Goal: Transaction & Acquisition: Purchase product/service

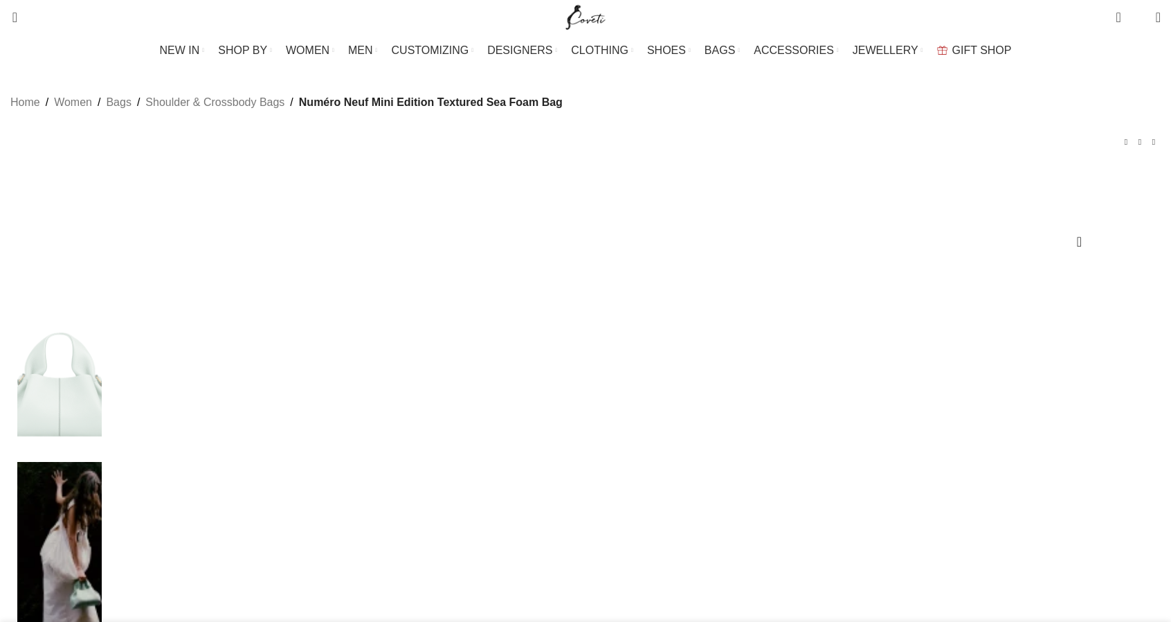
drag, startPoint x: 781, startPoint y: 345, endPoint x: 783, endPoint y: 336, distance: 9.9
drag, startPoint x: 0, startPoint y: 0, endPoint x: 1055, endPoint y: 19, distance: 1055.0
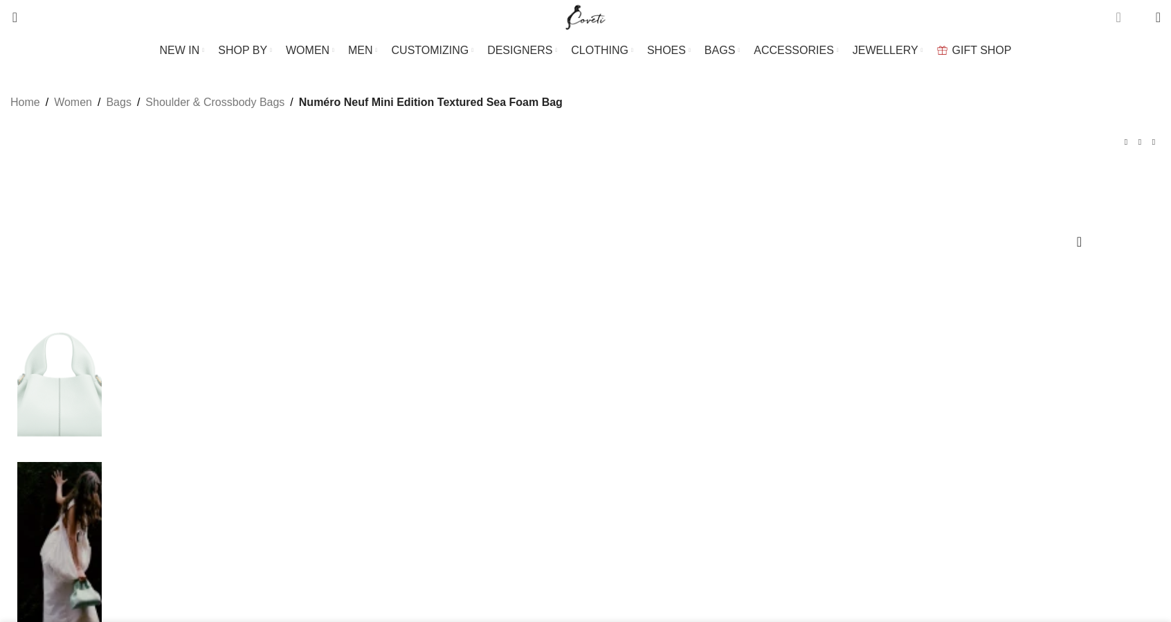
click at [1116, 19] on span "1 item" at bounding box center [1118, 17] width 5 height 14
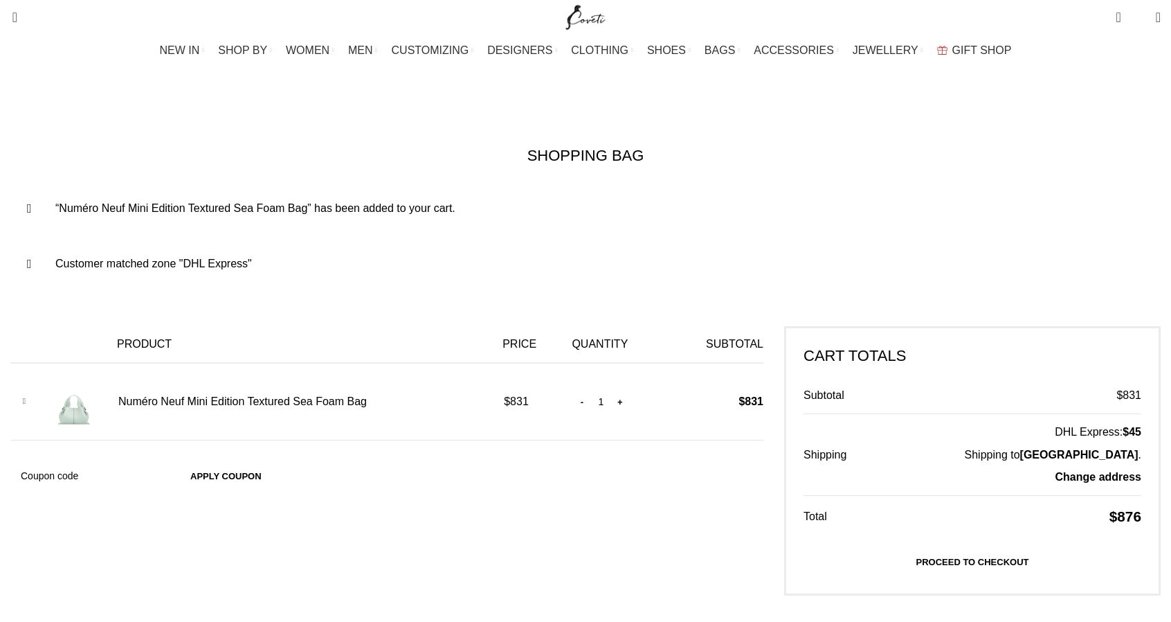
scroll to position [230, 0]
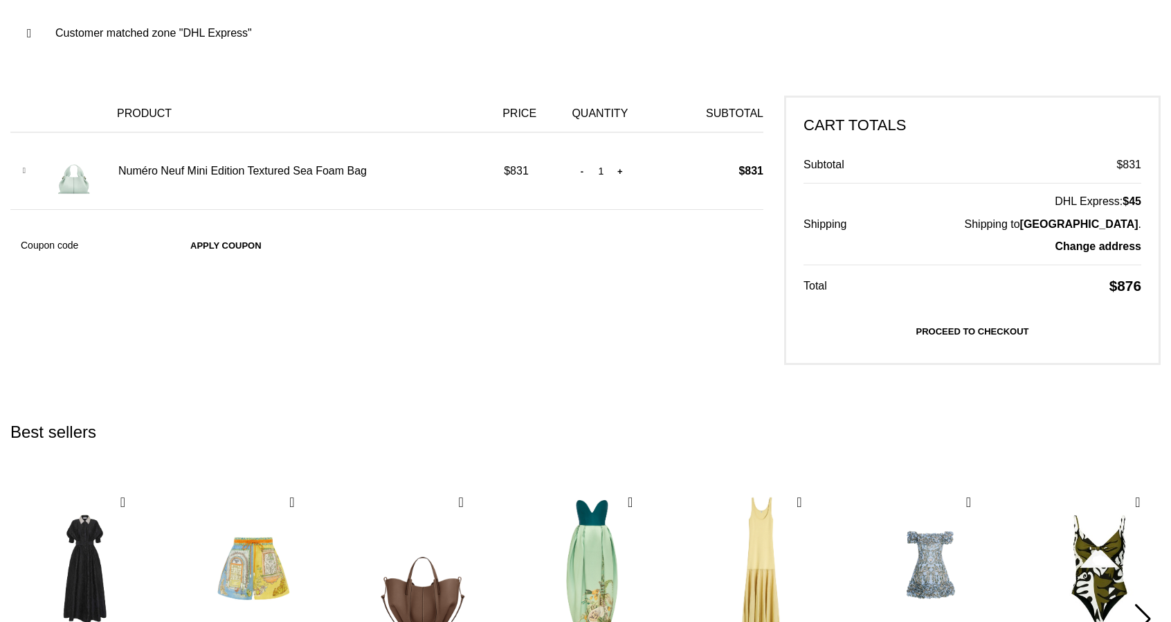
click at [856, 323] on link "Proceed to checkout" at bounding box center [973, 330] width 338 height 29
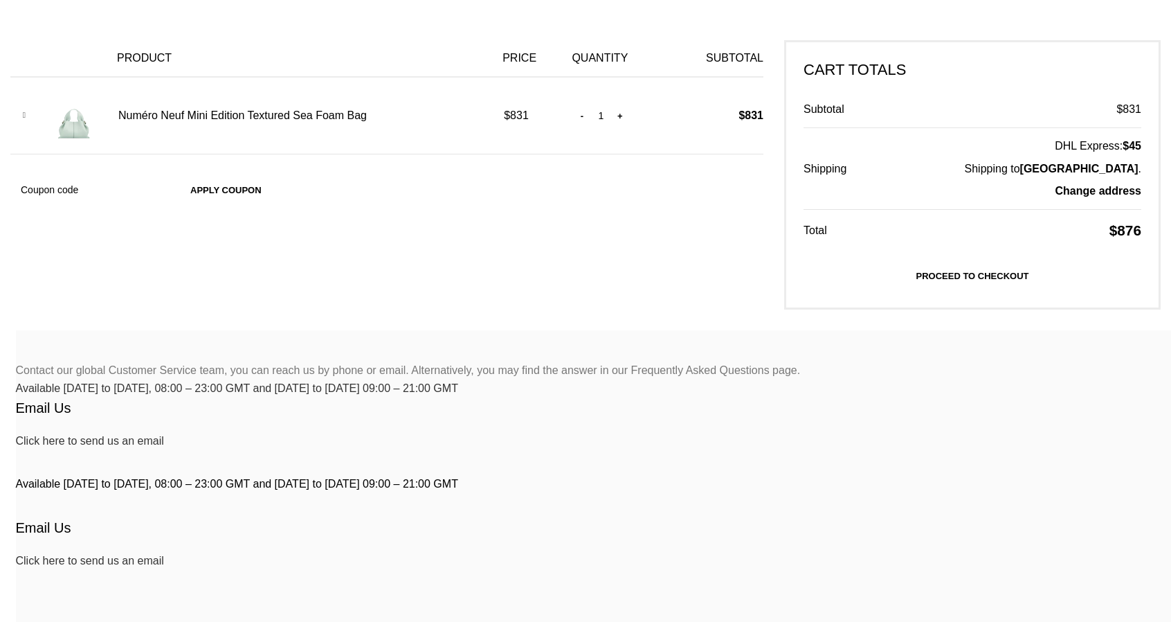
click at [851, 281] on link "Proceed to checkout" at bounding box center [973, 275] width 338 height 29
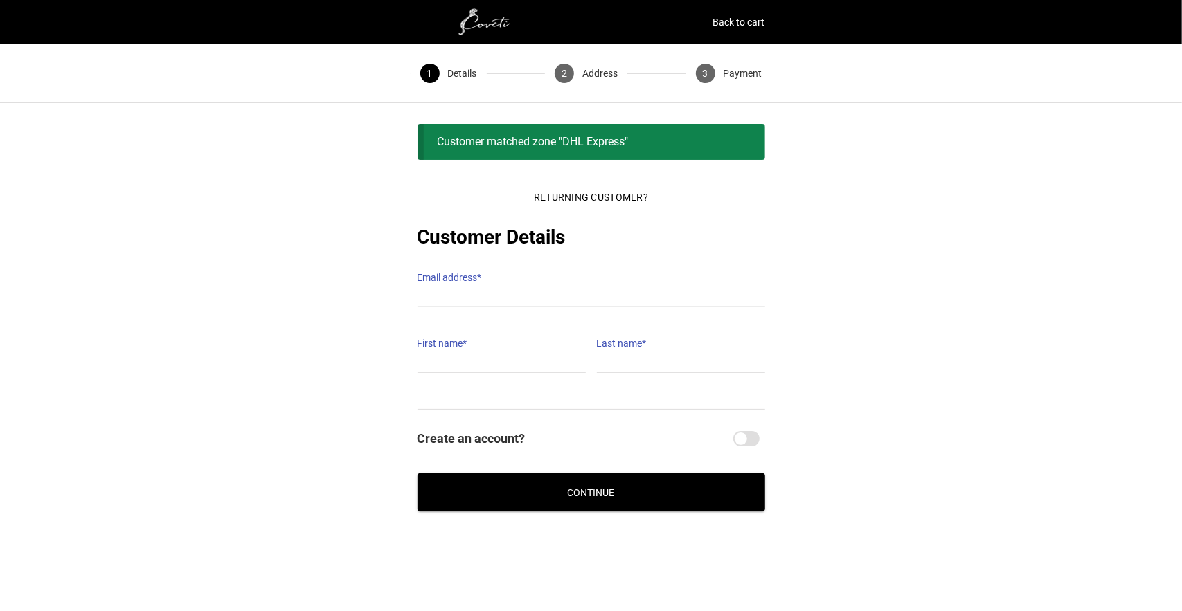
click at [525, 287] on input "Email address *" at bounding box center [590, 297] width 347 height 20
type input "[EMAIL_ADDRESS][DOMAIN_NAME]"
type input "[PERSON_NAME]"
type input "Ang"
type input "[PHONE_NUMBER]"
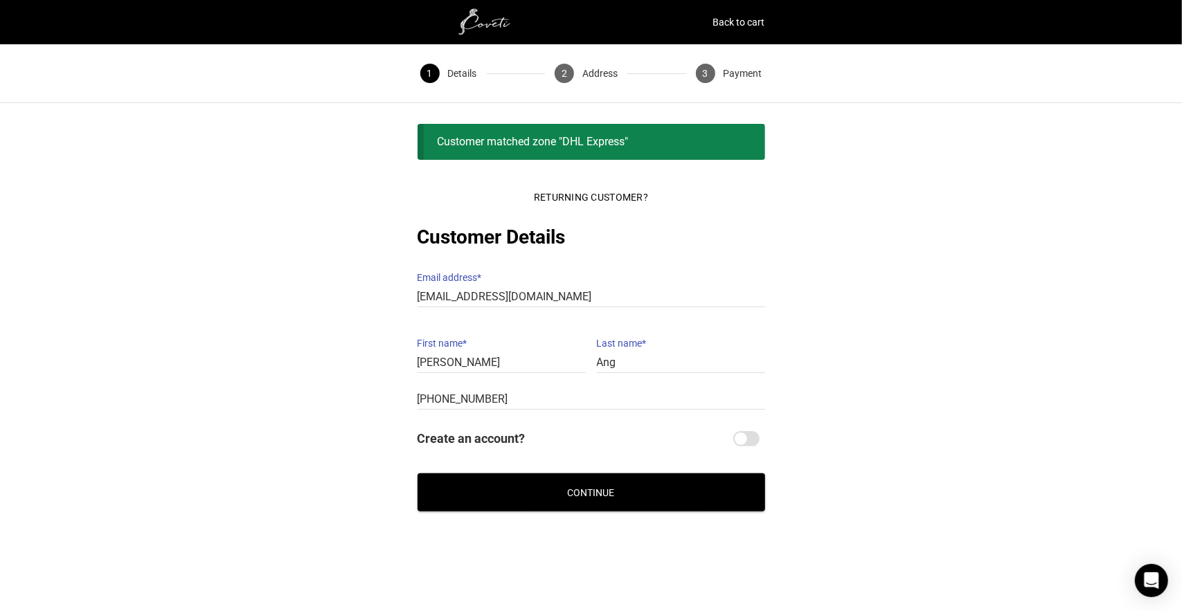
click at [744, 431] on input "Create an account?" at bounding box center [746, 438] width 26 height 15
checkbox input "true"
click at [689, 476] on button "Continue" at bounding box center [590, 492] width 347 height 38
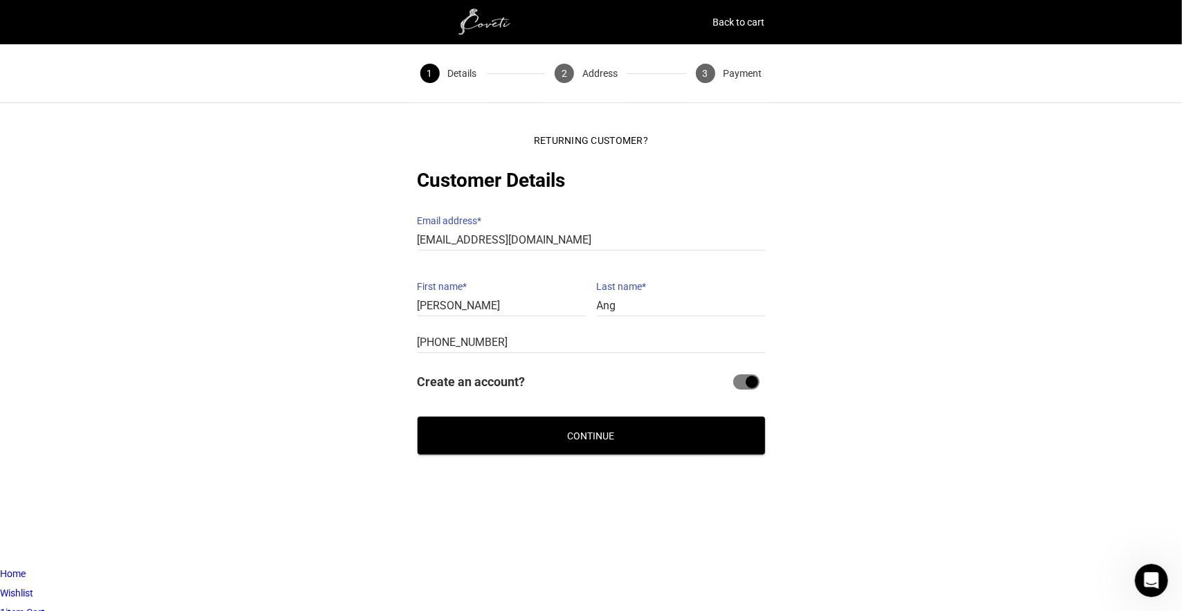
click at [537, 417] on button "Continue" at bounding box center [590, 436] width 347 height 38
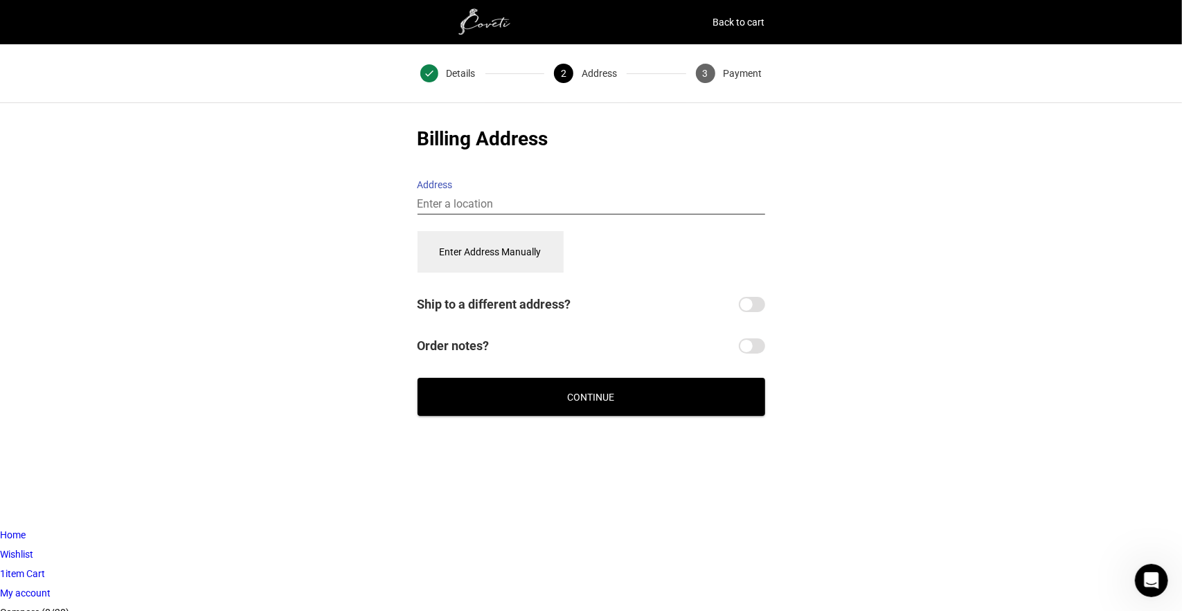
click at [451, 194] on input "Address" at bounding box center [590, 204] width 347 height 20
click at [501, 244] on button "Enter Address Manually" at bounding box center [490, 252] width 146 height 42
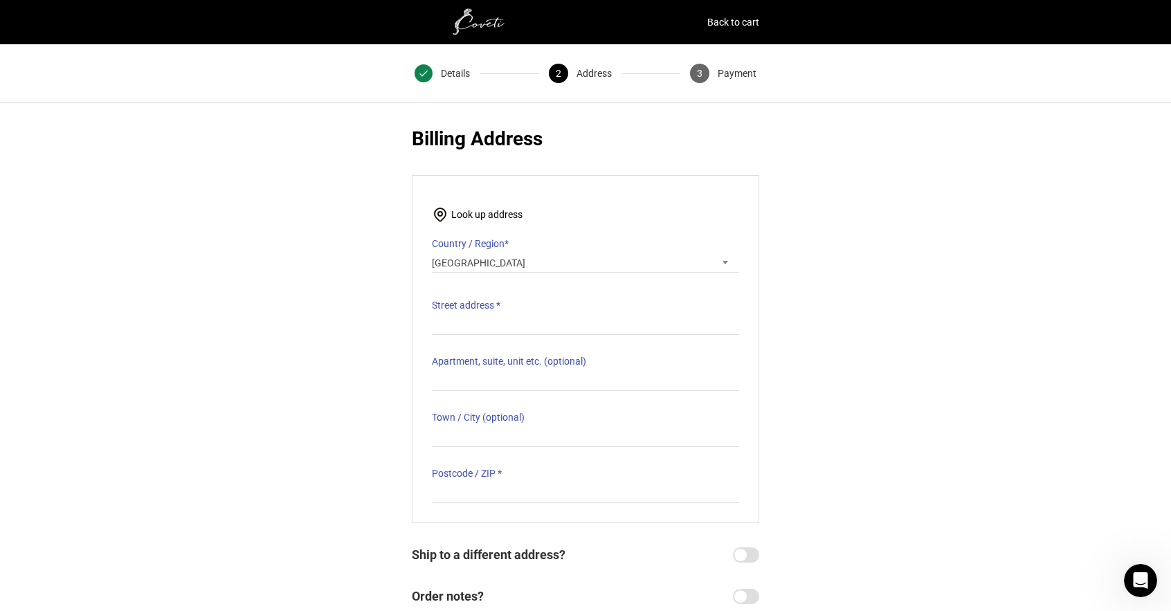
click at [512, 313] on label "Street address *" at bounding box center [585, 305] width 307 height 19
click at [512, 315] on input "Street address *" at bounding box center [585, 325] width 307 height 20
type input "[STREET_ADDRESS]"
type input "#09-413"
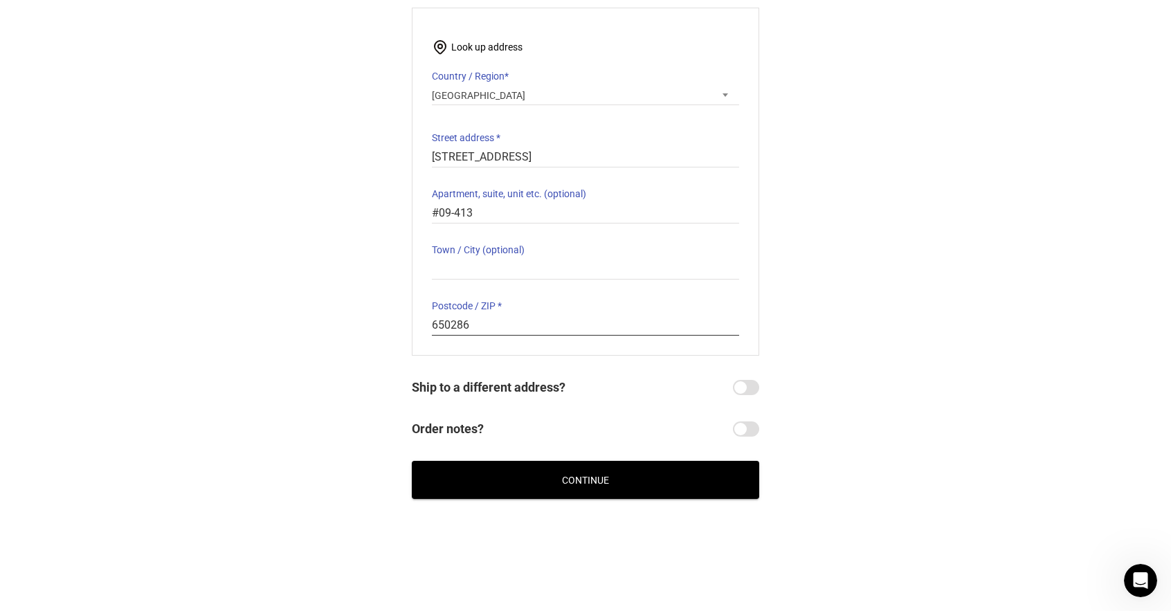
type input "650286"
click at [534, 482] on button "Continue" at bounding box center [585, 480] width 347 height 38
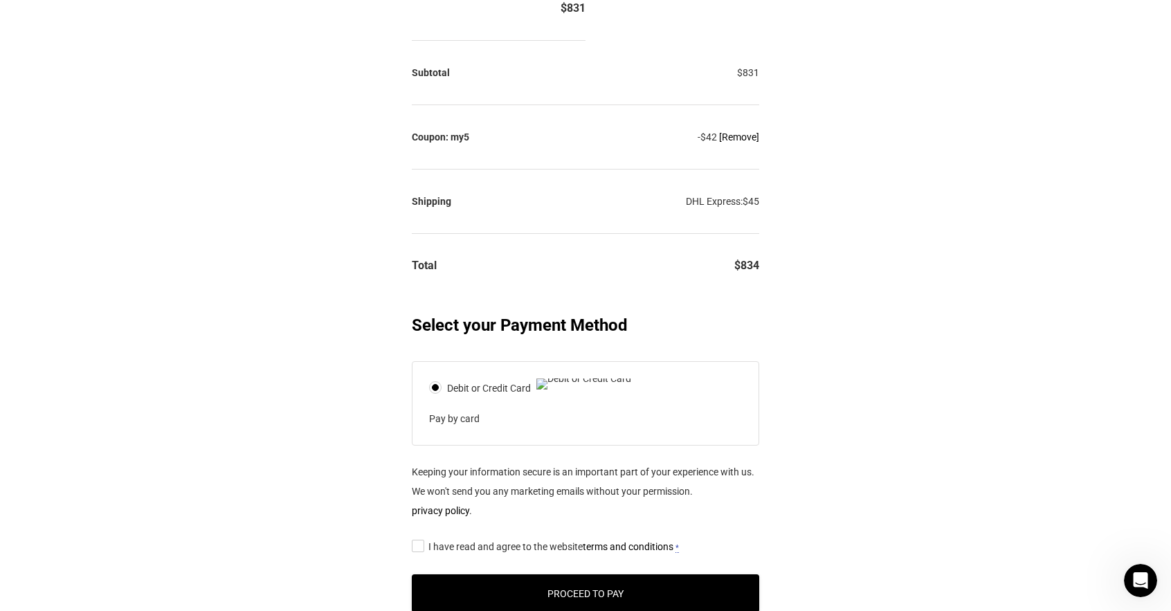
scroll to position [631, 0]
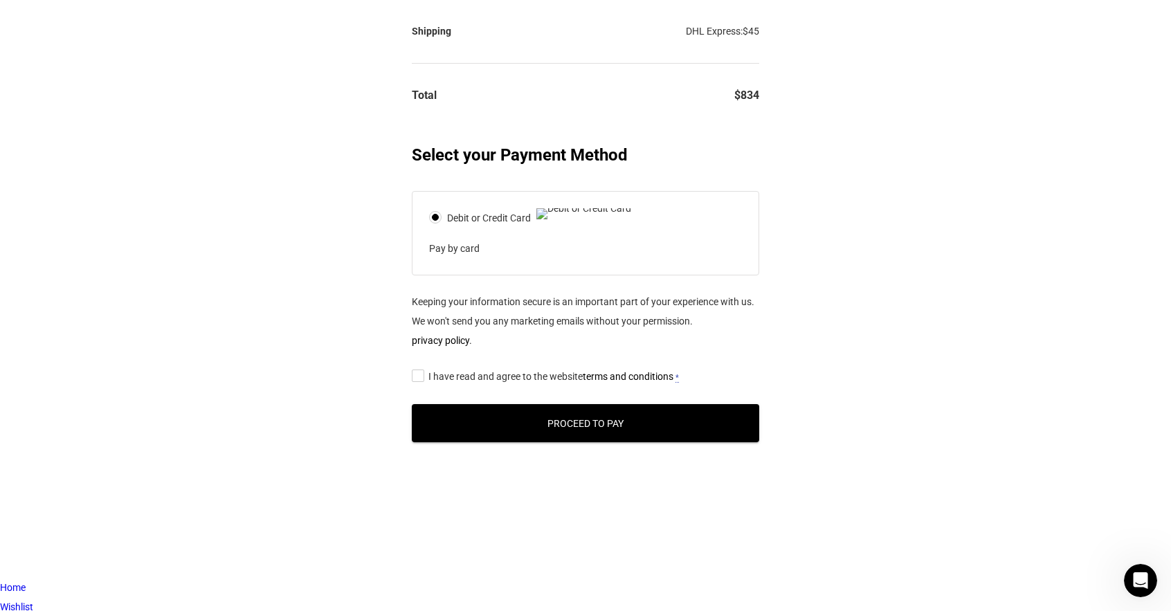
click at [444, 258] on p "Pay by card" at bounding box center [576, 248] width 295 height 19
click at [545, 442] on button "Proceed to Pay" at bounding box center [585, 423] width 347 height 38
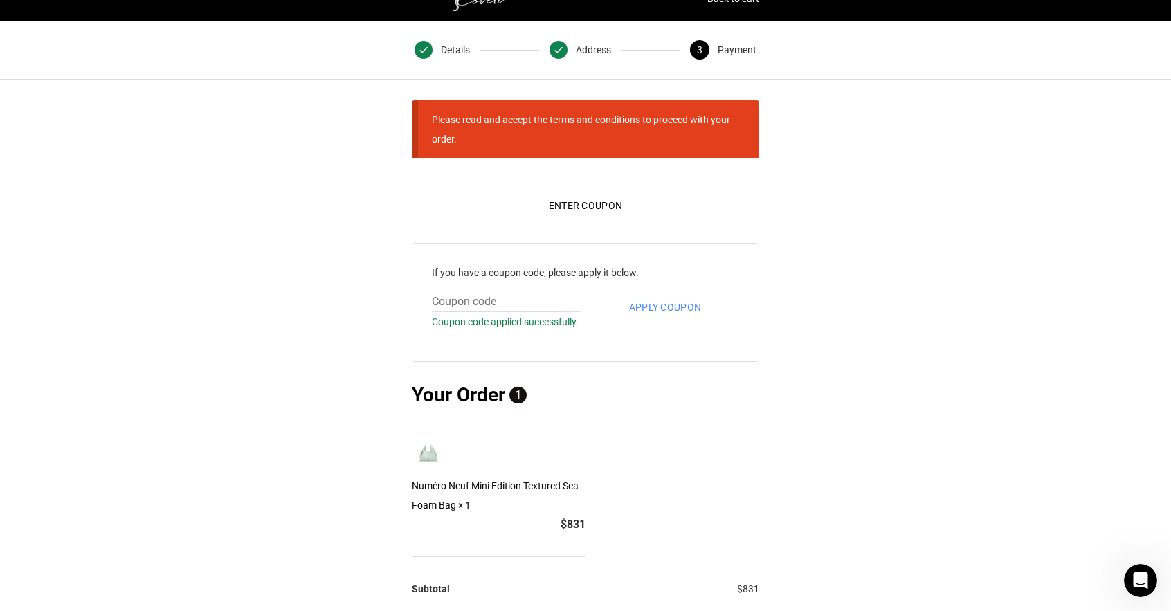
scroll to position [0, 0]
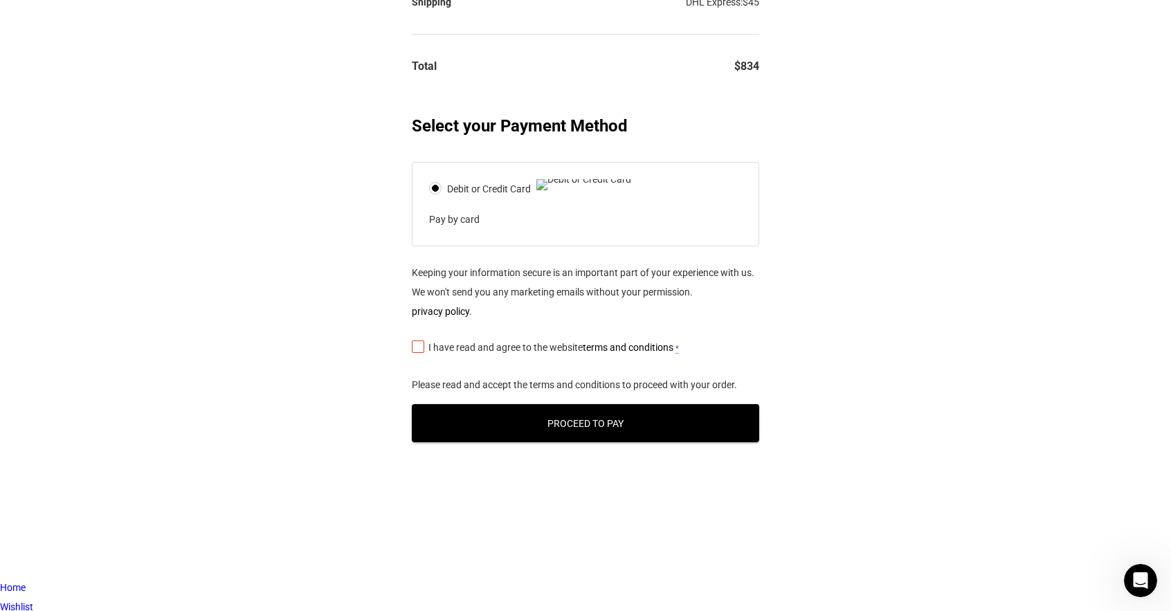
click at [467, 353] on span "I have read and agree to the website terms and conditions" at bounding box center [550, 347] width 245 height 11
click at [421, 346] on input "I have read and agree to the website terms and conditions *" at bounding box center [416, 346] width 9 height 0
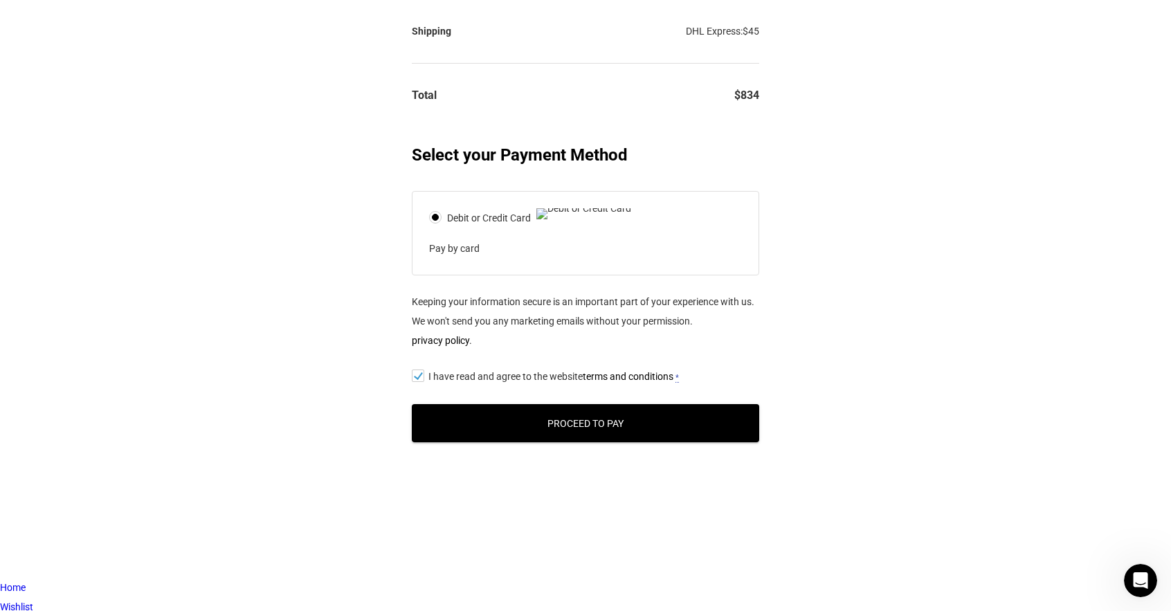
click at [508, 442] on button "Proceed to Pay" at bounding box center [585, 423] width 347 height 38
click at [658, 442] on button "Proceed to Pay" at bounding box center [585, 423] width 347 height 38
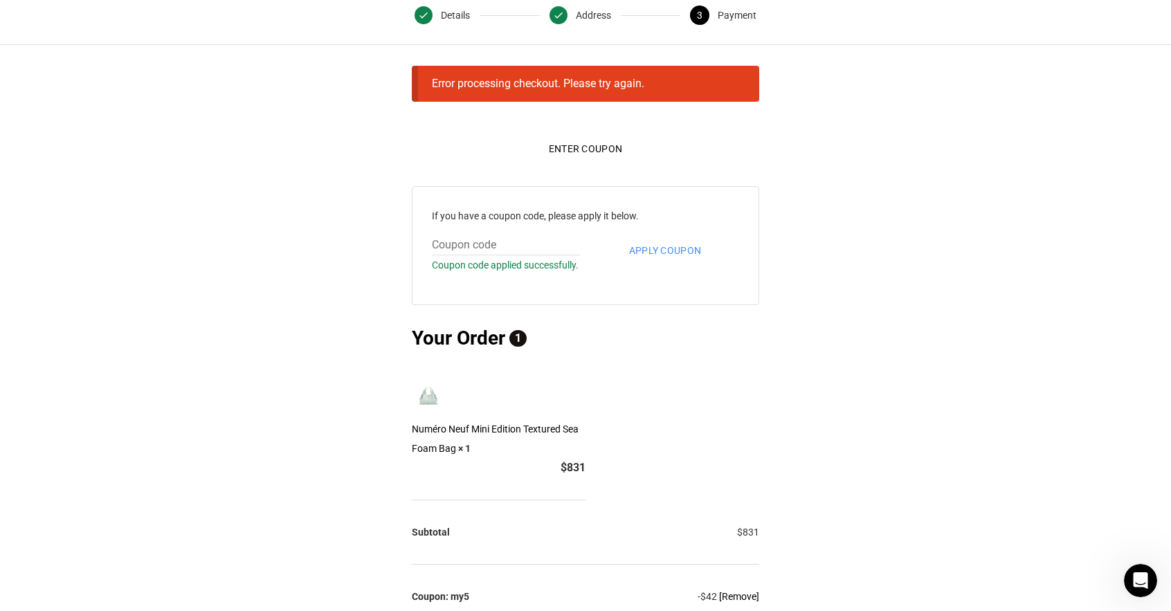
scroll to position [54, 0]
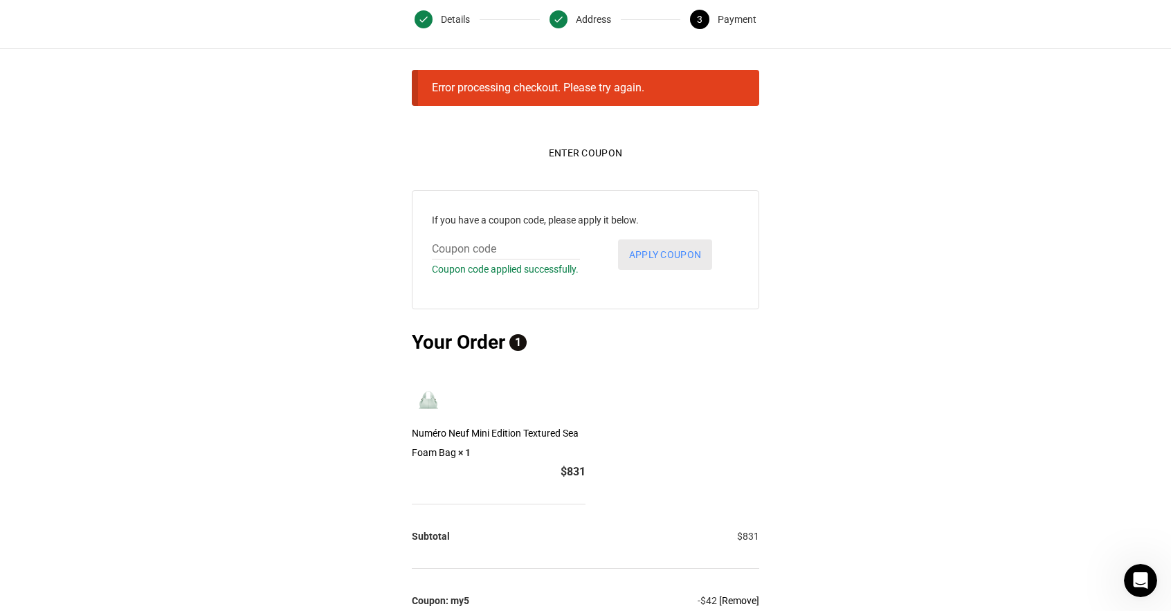
click at [645, 253] on button "Apply coupon" at bounding box center [665, 254] width 94 height 30
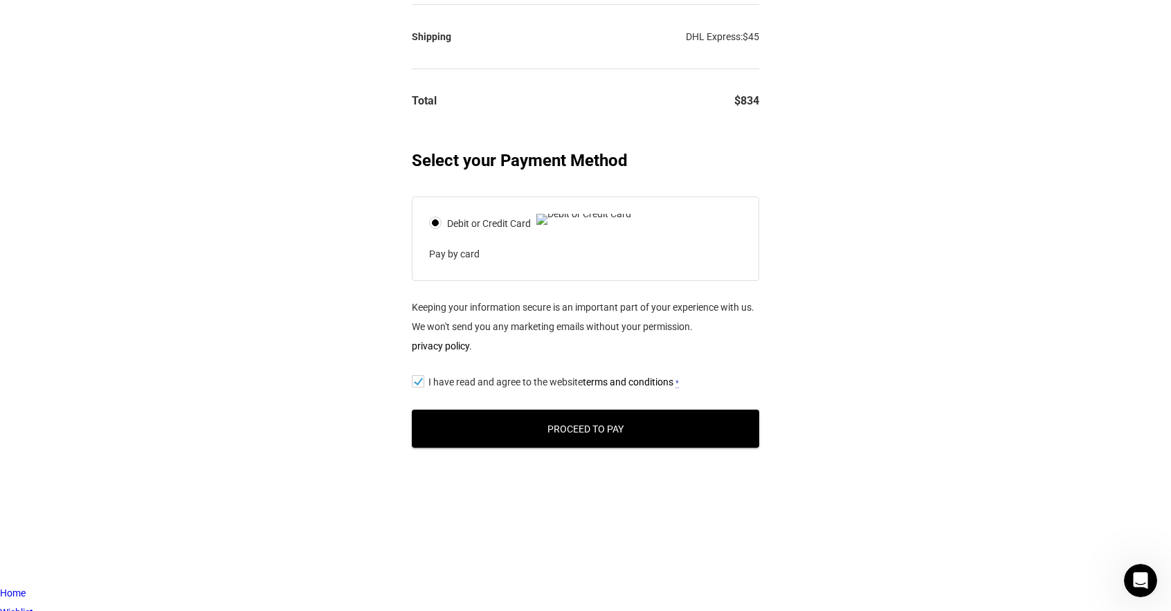
click at [615, 440] on button "Proceed to Pay" at bounding box center [585, 429] width 347 height 38
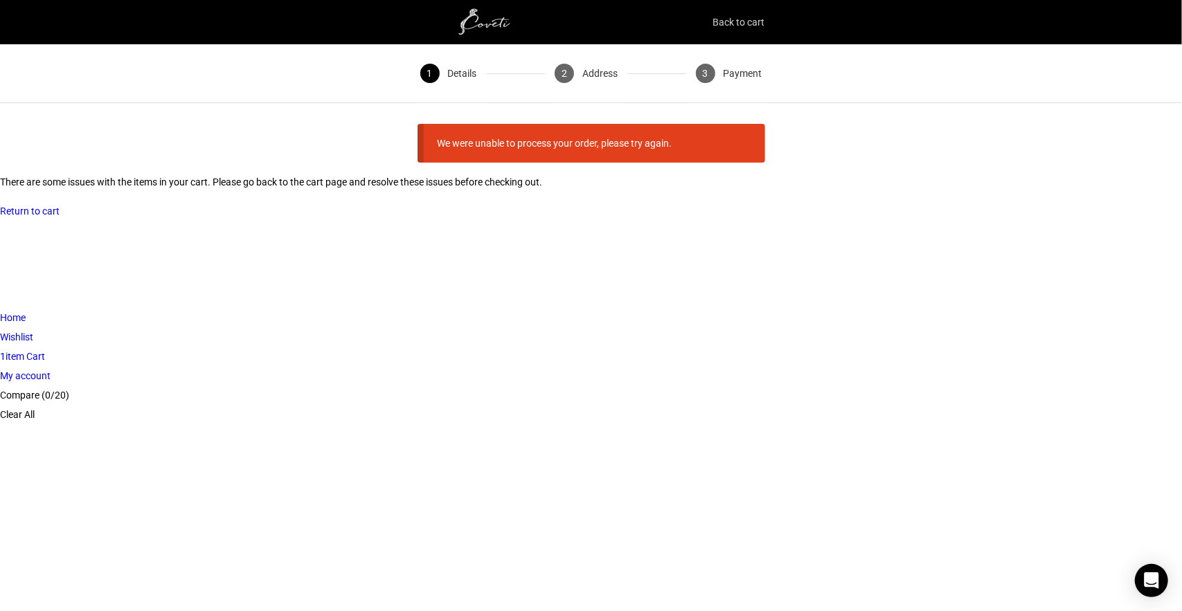
click at [724, 23] on link "Back to cart" at bounding box center [739, 21] width 52 height 19
